Goal: Transaction & Acquisition: Subscribe to service/newsletter

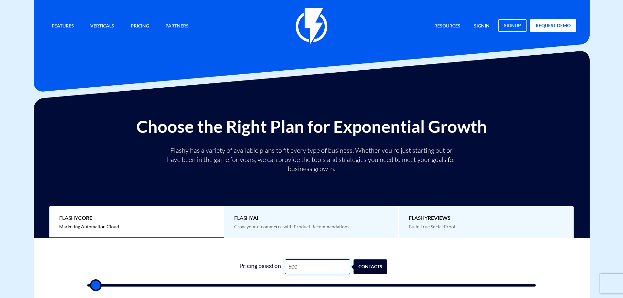
click at [311, 265] on input "500" at bounding box center [317, 267] width 65 height 15
type input "4"
type input "500"
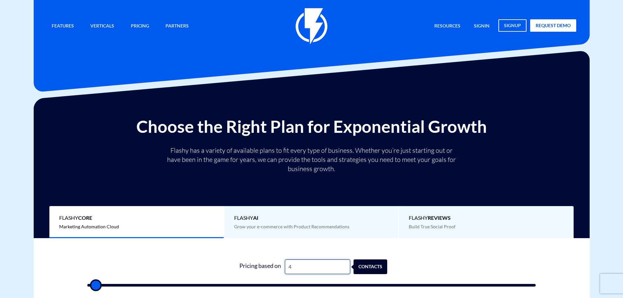
type input "44"
type input "500"
type input "440"
type input "500"
type input "4,400"
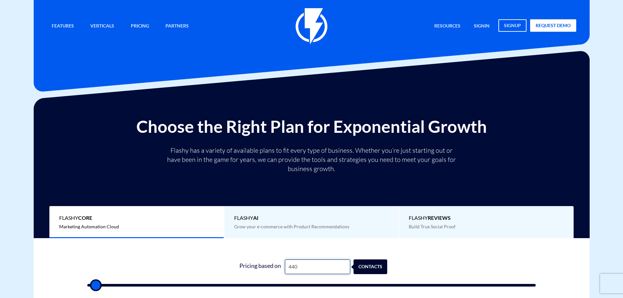
type input "4500"
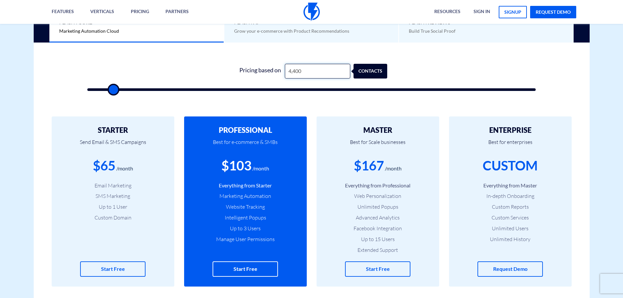
scroll to position [196, 0]
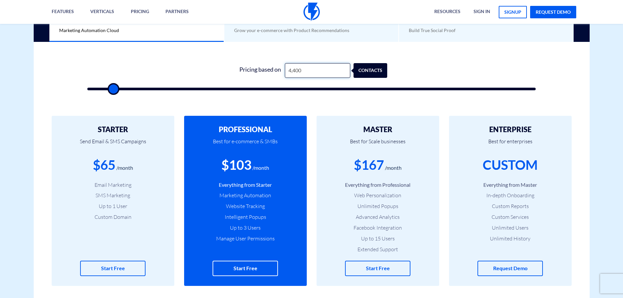
type input "4,400"
drag, startPoint x: 386, startPoint y: 163, endPoint x: 353, endPoint y: 163, distance: 32.7
click at [353, 163] on div "$167 /month" at bounding box center [378, 165] width 103 height 19
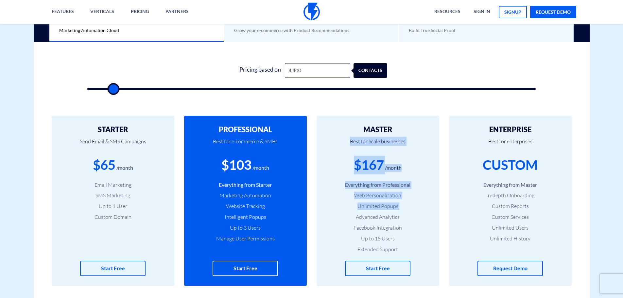
drag, startPoint x: 395, startPoint y: 127, endPoint x: 350, endPoint y: 220, distance: 103.2
click at [350, 220] on div "MASTER Best for Scale businesses $167 /month Everything from Professional Web P…" at bounding box center [378, 201] width 123 height 170
click at [350, 220] on li "Advanced Analytics" at bounding box center [378, 217] width 103 height 8
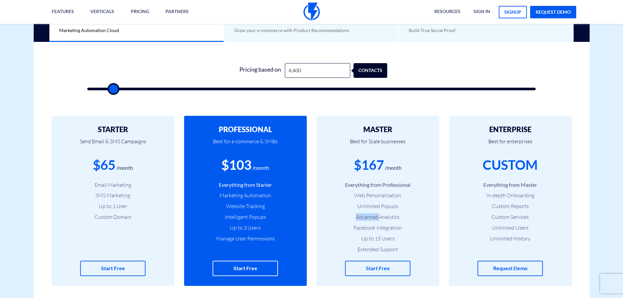
click at [351, 220] on li "Advanced Analytics" at bounding box center [378, 217] width 103 height 8
click at [353, 225] on li "Facebook Integration" at bounding box center [378, 228] width 103 height 8
click at [353, 226] on li "Facebook Integration" at bounding box center [378, 228] width 103 height 8
click at [354, 248] on li "Extended Support" at bounding box center [378, 250] width 103 height 8
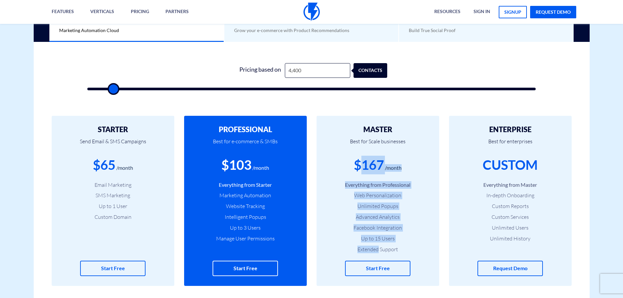
drag, startPoint x: 355, startPoint y: 248, endPoint x: 382, endPoint y: 173, distance: 79.5
click at [382, 173] on div "MASTER Best for Scale businesses $167 /month Everything from Professional Web P…" at bounding box center [378, 201] width 123 height 170
click at [382, 173] on div "$167" at bounding box center [369, 165] width 30 height 19
drag, startPoint x: 351, startPoint y: 128, endPoint x: 389, endPoint y: 248, distance: 125.8
click at [389, 248] on div "MASTER Best for Scale businesses $167 /month Everything from Professional Web P…" at bounding box center [378, 201] width 123 height 170
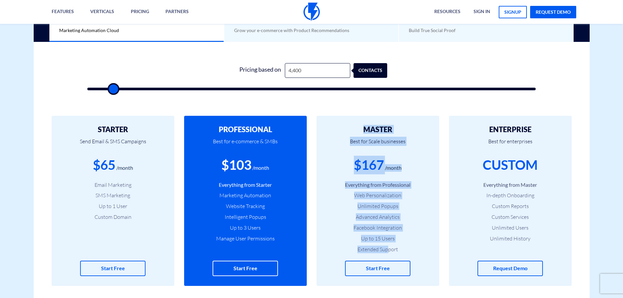
click at [389, 248] on li "Extended Support" at bounding box center [378, 250] width 103 height 8
